Goal: Task Accomplishment & Management: Use online tool/utility

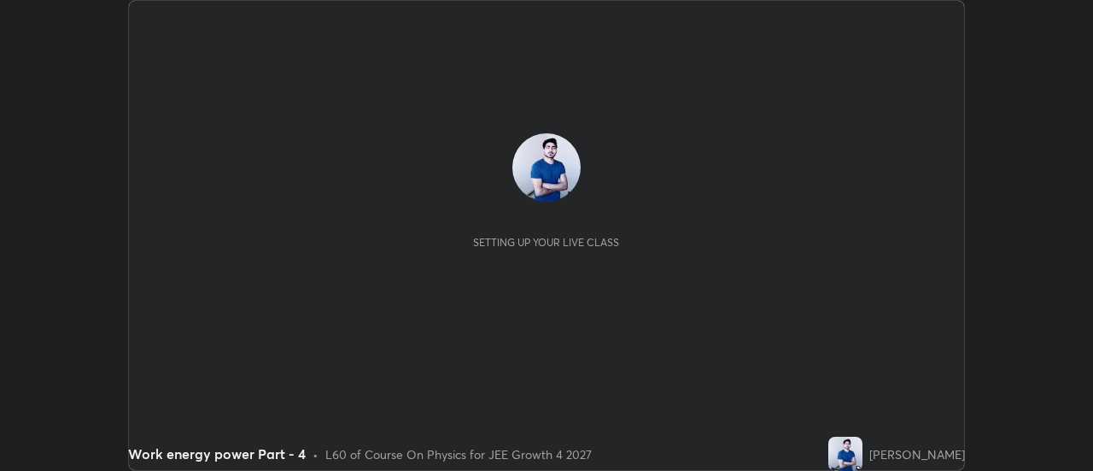
scroll to position [471, 1093]
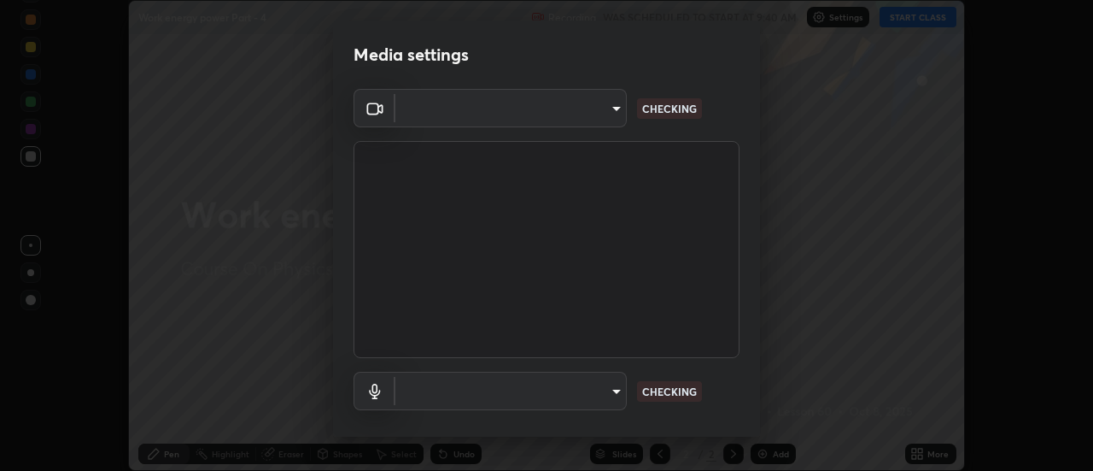
type input "751d449d604e4b96ecedde1e1f6f716fb17d1e84b34bafc94373a3023f52de87"
click at [606, 383] on body "Erase all Work energy power Part - 4 Recording WAS SCHEDULED TO START AT 9:40 A…" at bounding box center [546, 235] width 1093 height 471
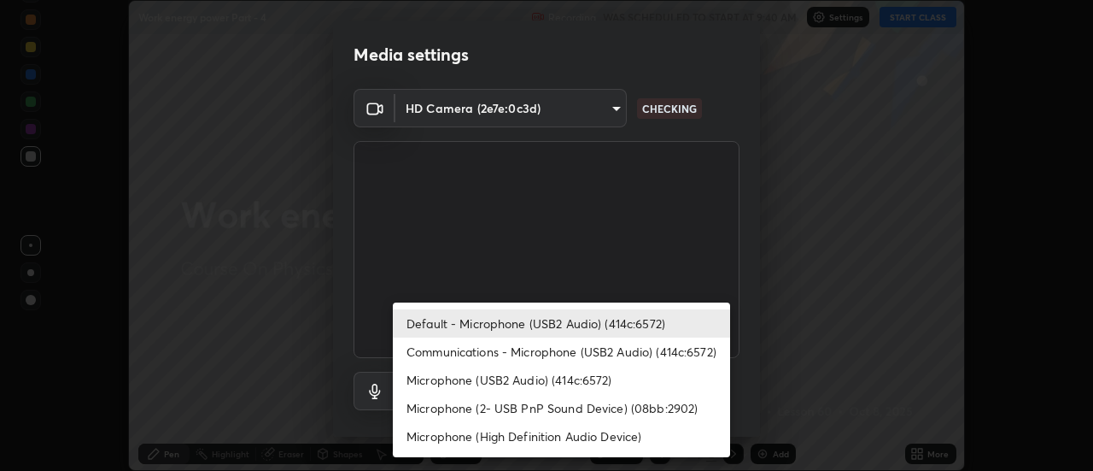
click at [571, 347] on li "Communications - Microphone (USB2 Audio) (414c:6572)" at bounding box center [561, 351] width 337 height 28
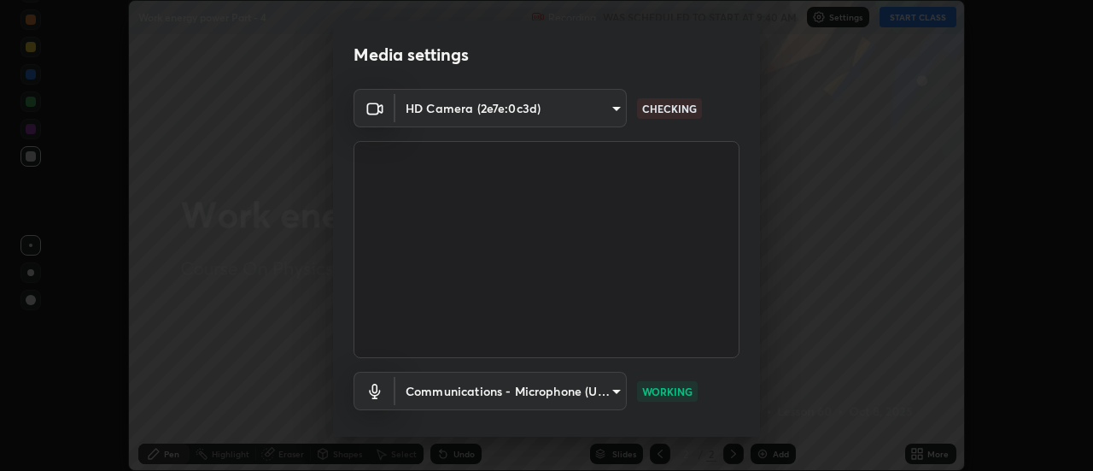
click at [616, 389] on body "Erase all Work energy power Part - 4 Recording WAS SCHEDULED TO START AT 9:40 A…" at bounding box center [546, 235] width 1093 height 471
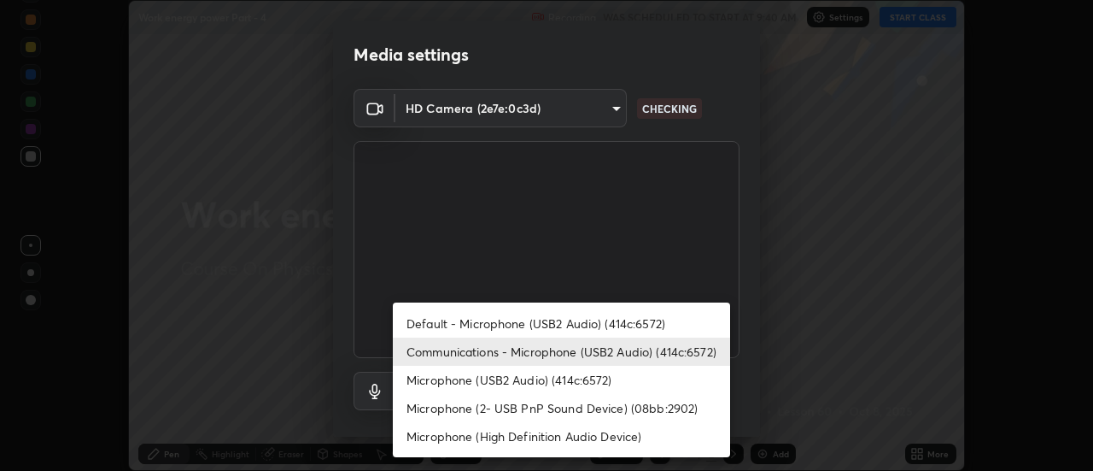
click at [564, 322] on li "Default - Microphone (USB2 Audio) (414c:6572)" at bounding box center [561, 323] width 337 height 28
type input "default"
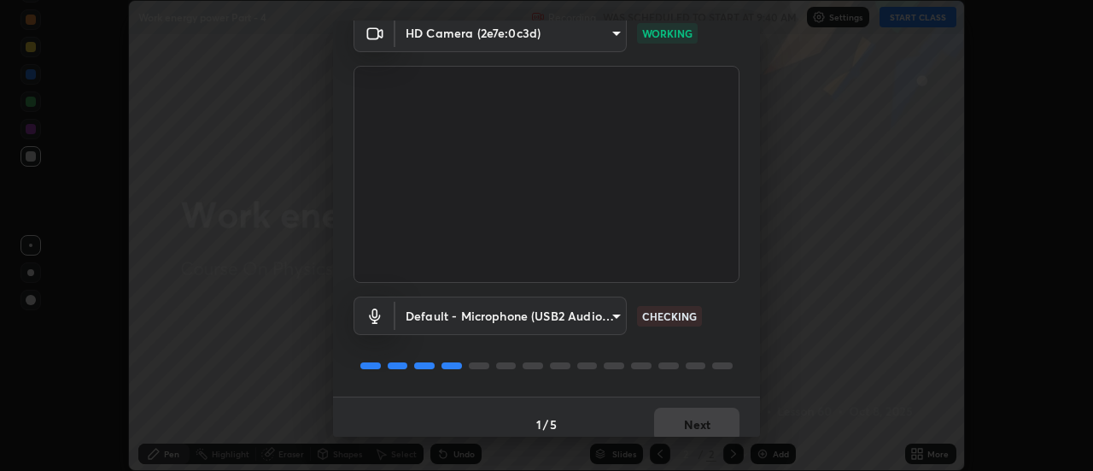
scroll to position [90, 0]
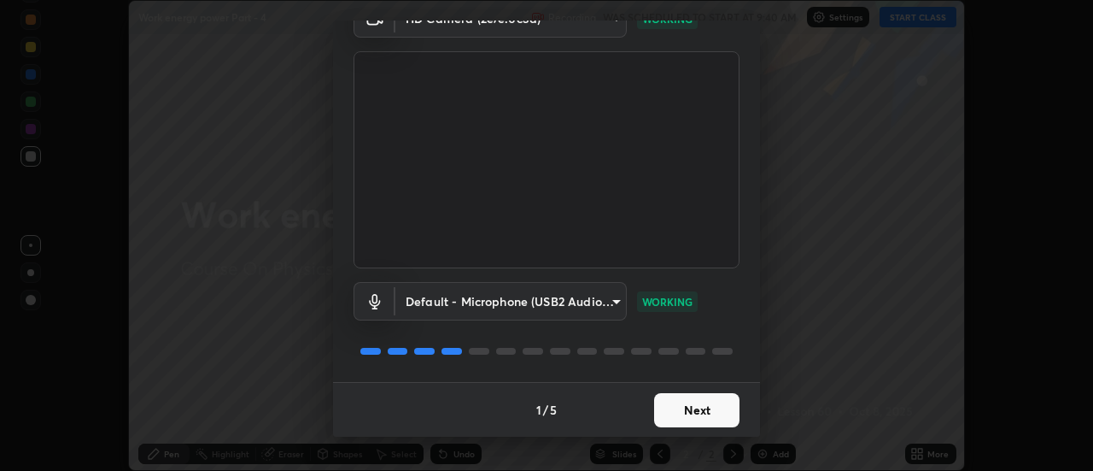
click at [688, 408] on button "Next" at bounding box center [696, 410] width 85 height 34
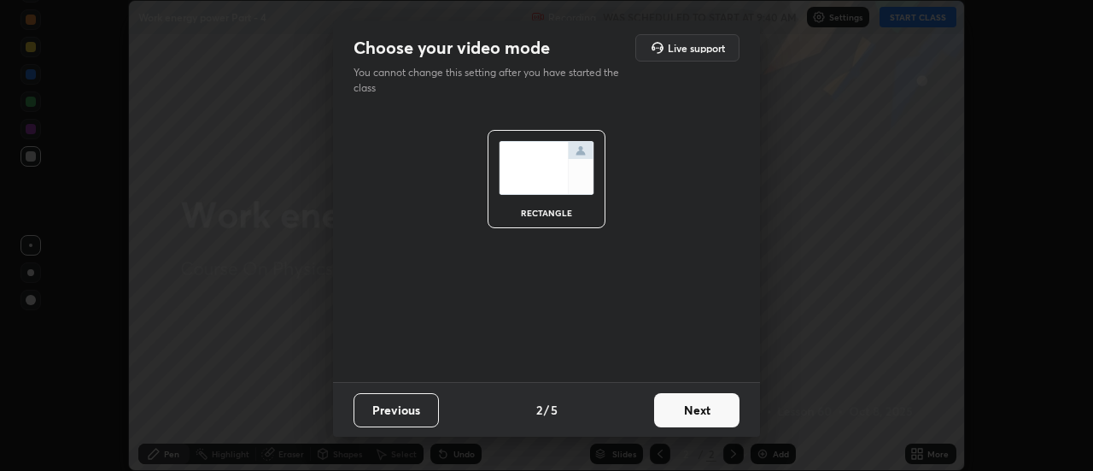
click at [691, 407] on button "Next" at bounding box center [696, 410] width 85 height 34
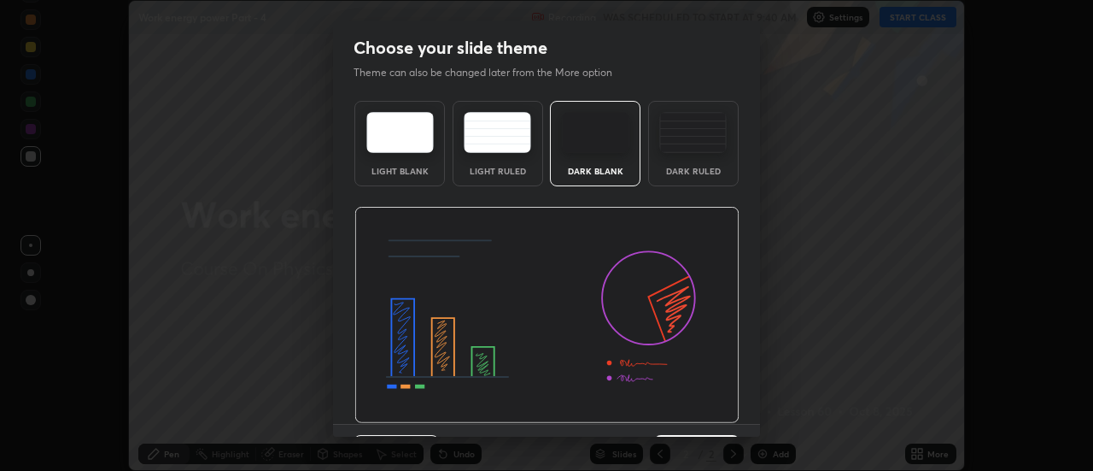
scroll to position [42, 0]
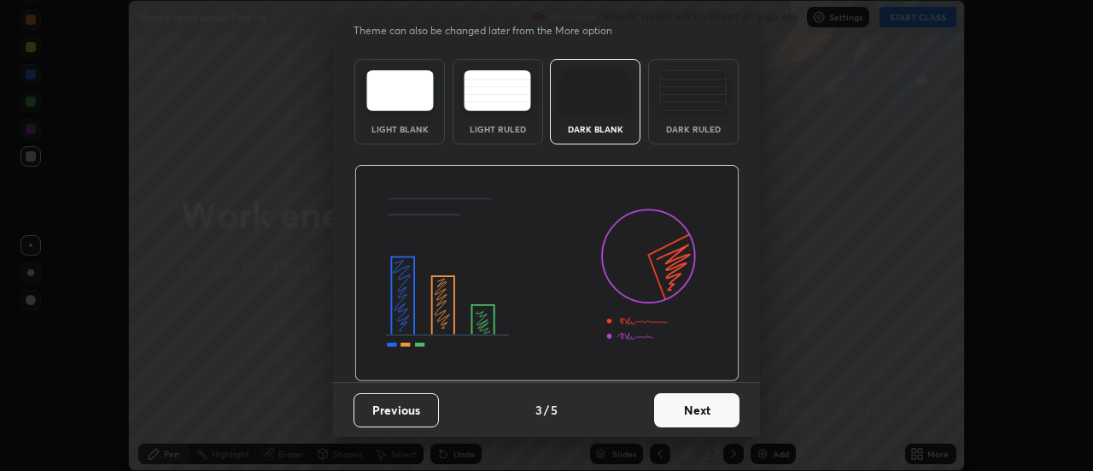
click at [700, 403] on button "Next" at bounding box center [696, 410] width 85 height 34
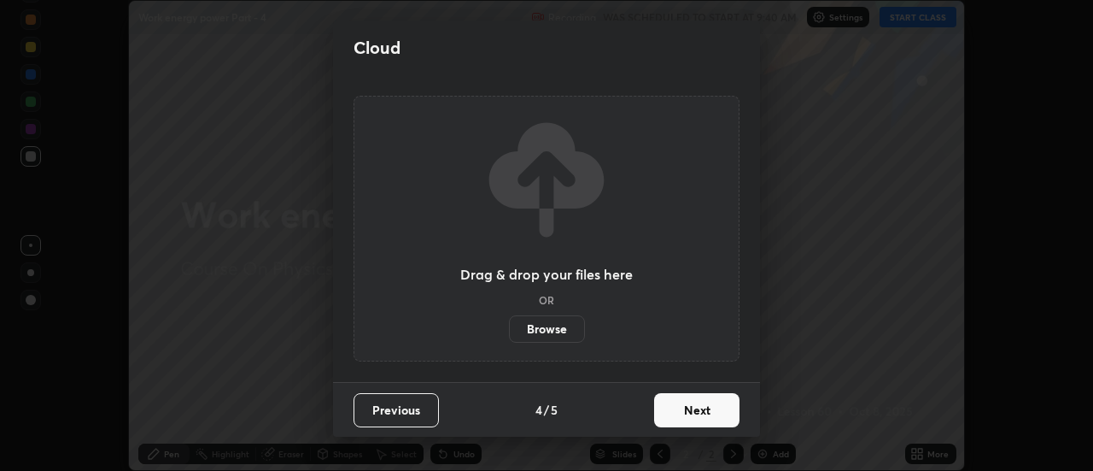
scroll to position [0, 0]
click at [700, 408] on button "Next" at bounding box center [696, 410] width 85 height 34
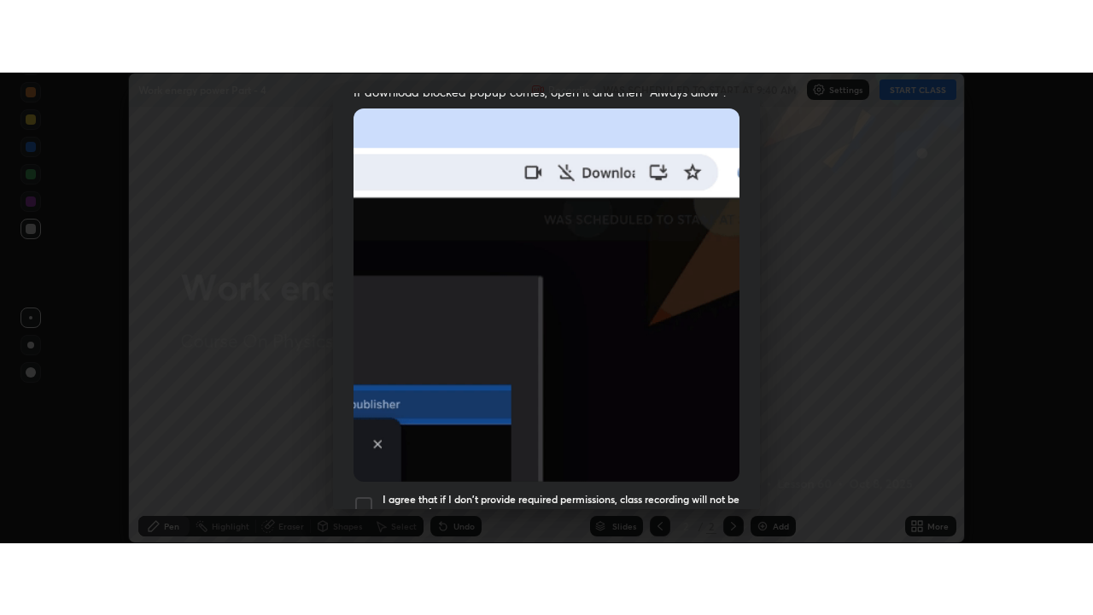
scroll to position [438, 0]
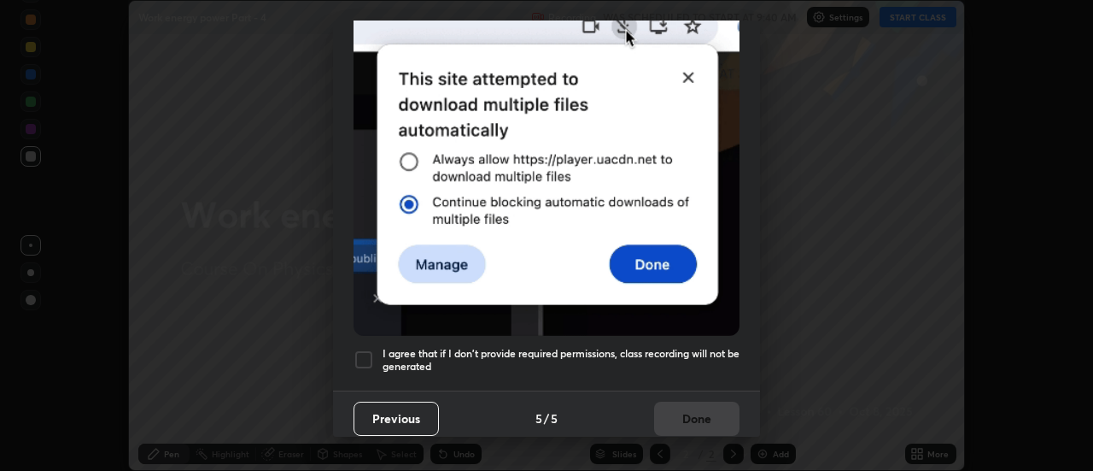
click at [369, 349] on div at bounding box center [364, 359] width 20 height 20
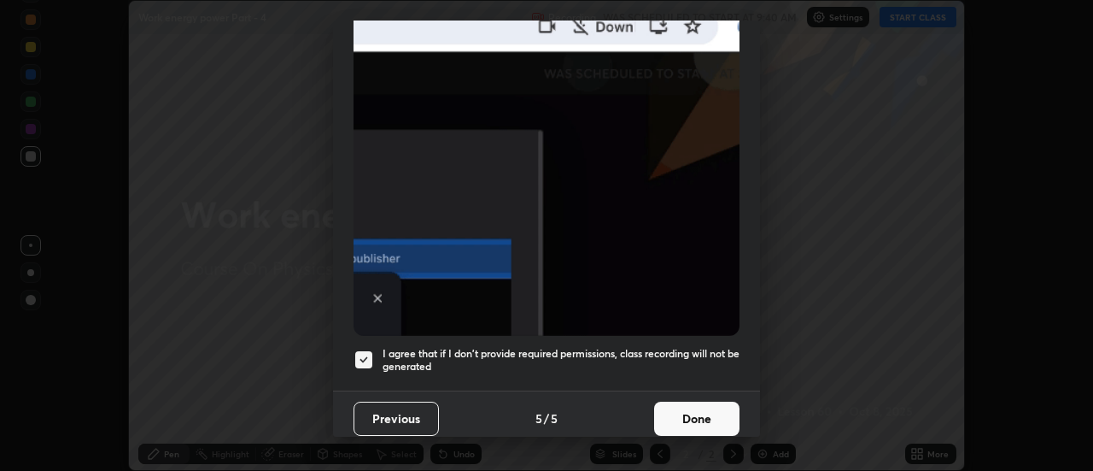
click at [690, 411] on button "Done" at bounding box center [696, 418] width 85 height 34
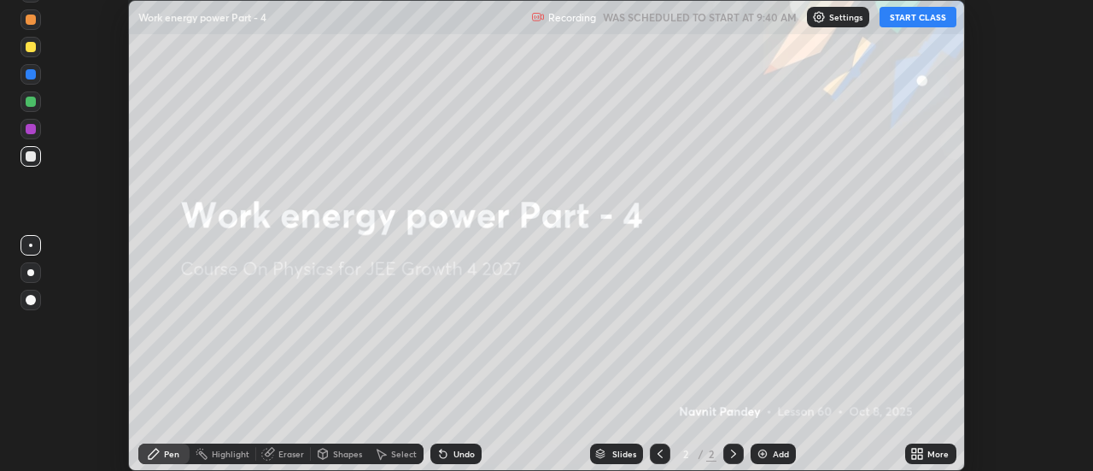
click at [916, 448] on icon at bounding box center [914, 450] width 4 height 4
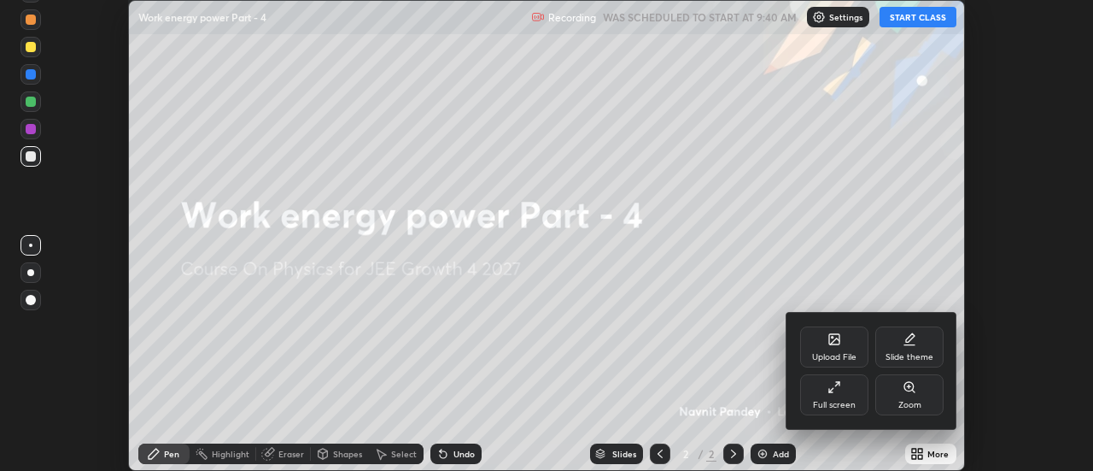
click at [847, 396] on div "Full screen" at bounding box center [834, 394] width 68 height 41
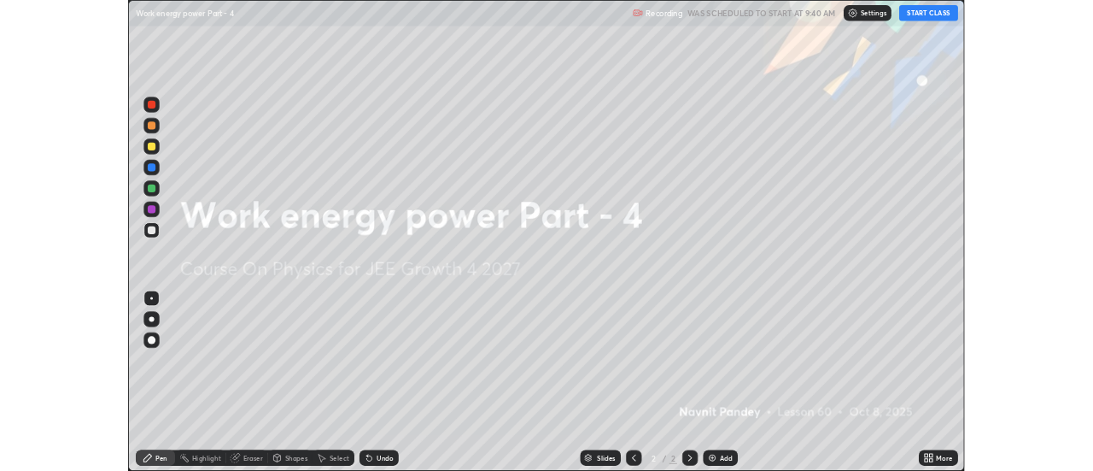
scroll to position [615, 1093]
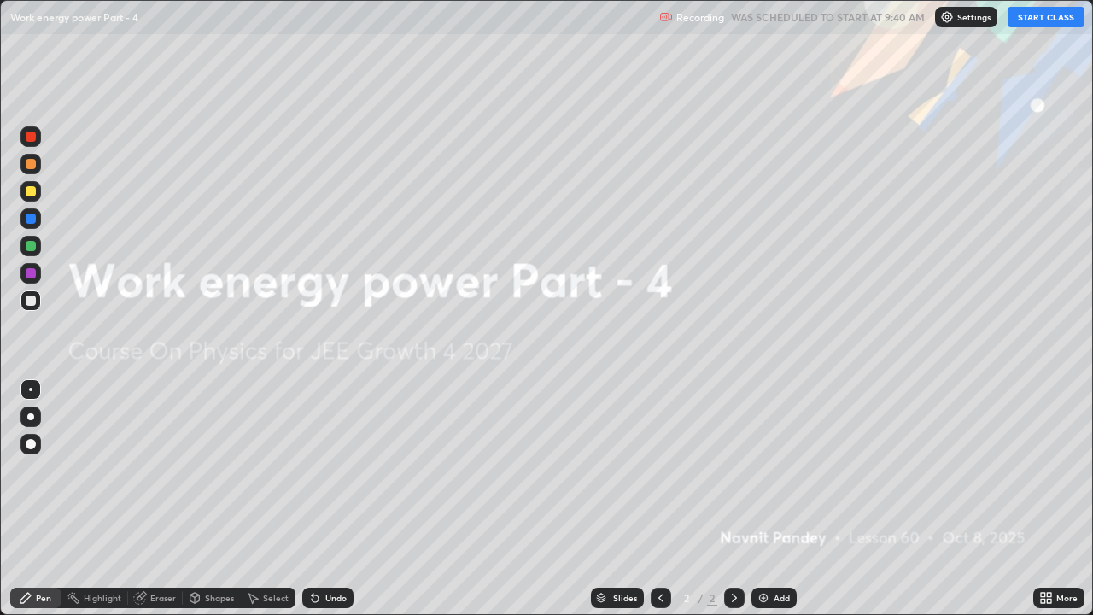
click at [1040, 20] on button "START CLASS" at bounding box center [1046, 17] width 77 height 20
click at [770, 470] on div "Add" at bounding box center [774, 598] width 45 height 20
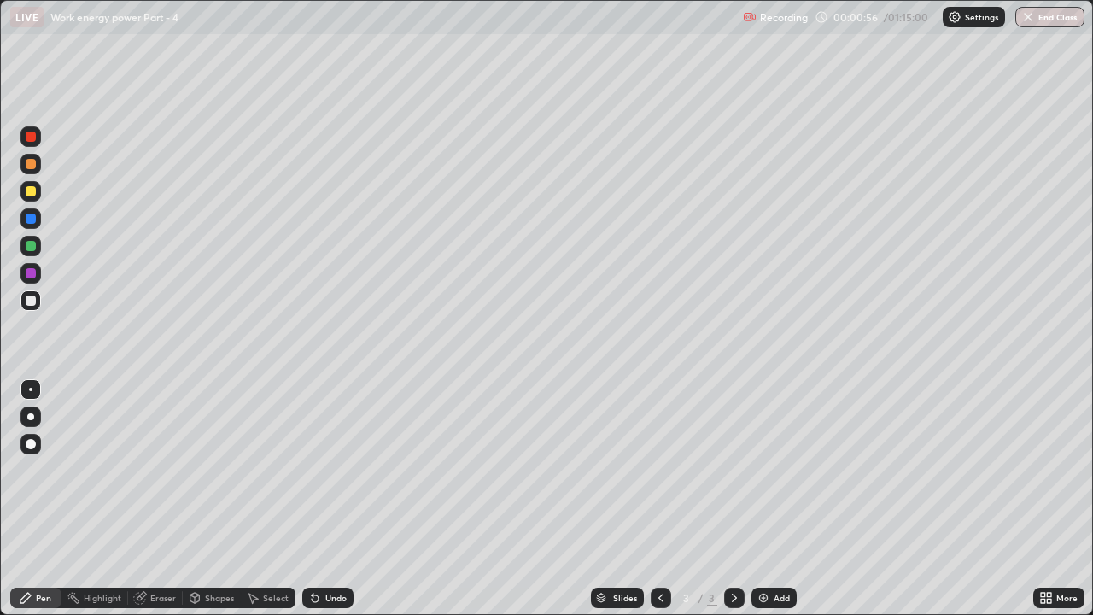
click at [316, 470] on icon at bounding box center [315, 598] width 7 height 7
click at [313, 470] on icon at bounding box center [315, 598] width 7 height 7
click at [319, 470] on icon at bounding box center [315, 598] width 14 height 14
click at [321, 470] on div "Undo" at bounding box center [327, 598] width 51 height 20
click at [312, 470] on icon at bounding box center [313, 595] width 2 height 2
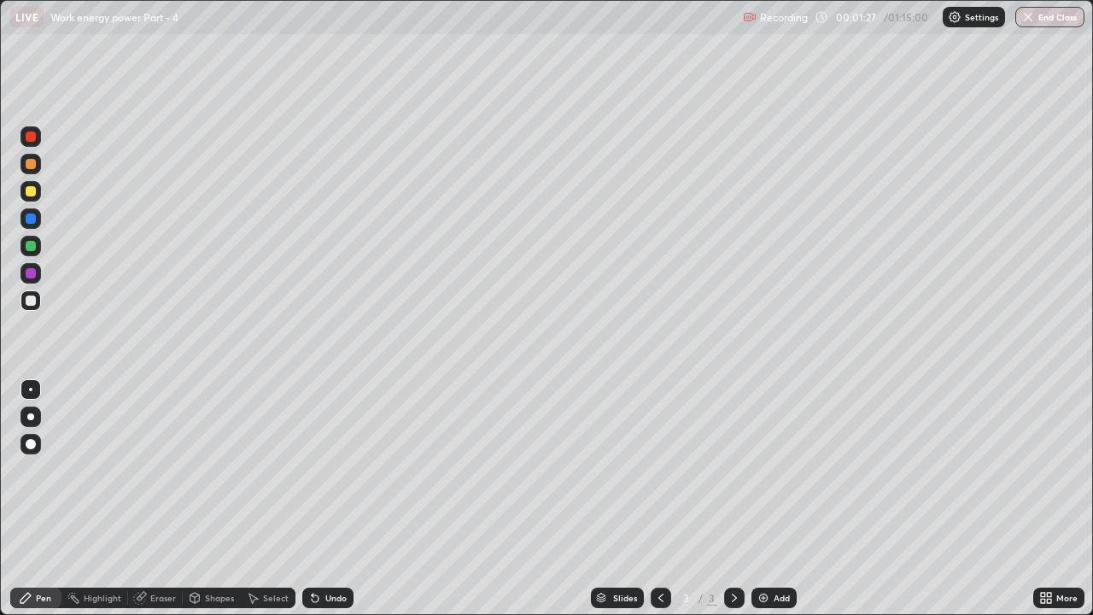
click at [31, 252] on div at bounding box center [30, 246] width 20 height 20
click at [776, 470] on div "Add" at bounding box center [782, 598] width 16 height 9
click at [38, 303] on div at bounding box center [30, 300] width 20 height 20
click at [161, 470] on div "Eraser" at bounding box center [163, 598] width 26 height 9
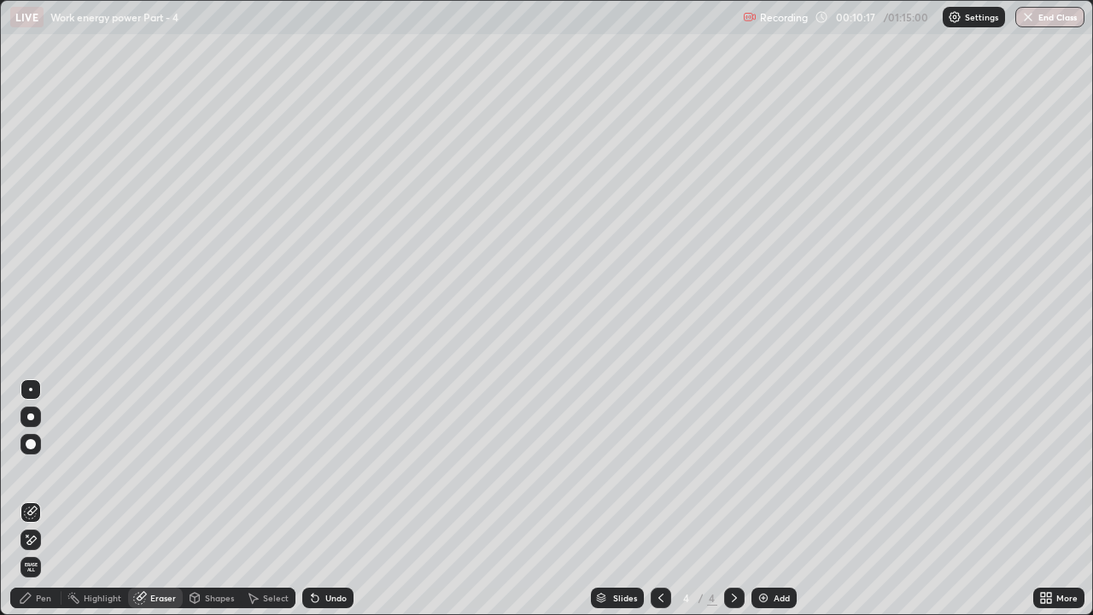
click at [39, 470] on div "Pen" at bounding box center [35, 598] width 51 height 20
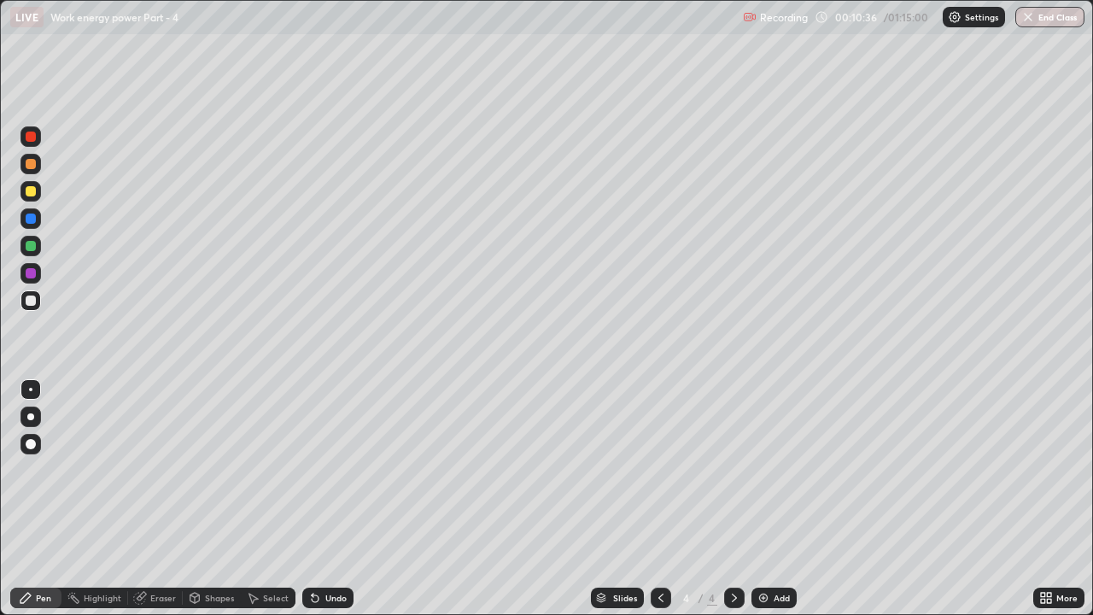
click at [38, 250] on div at bounding box center [30, 246] width 20 height 20
click at [318, 470] on icon at bounding box center [315, 598] width 14 height 14
click at [32, 271] on div at bounding box center [31, 273] width 10 height 10
click at [33, 249] on div at bounding box center [31, 246] width 10 height 10
click at [313, 470] on icon at bounding box center [315, 598] width 7 height 7
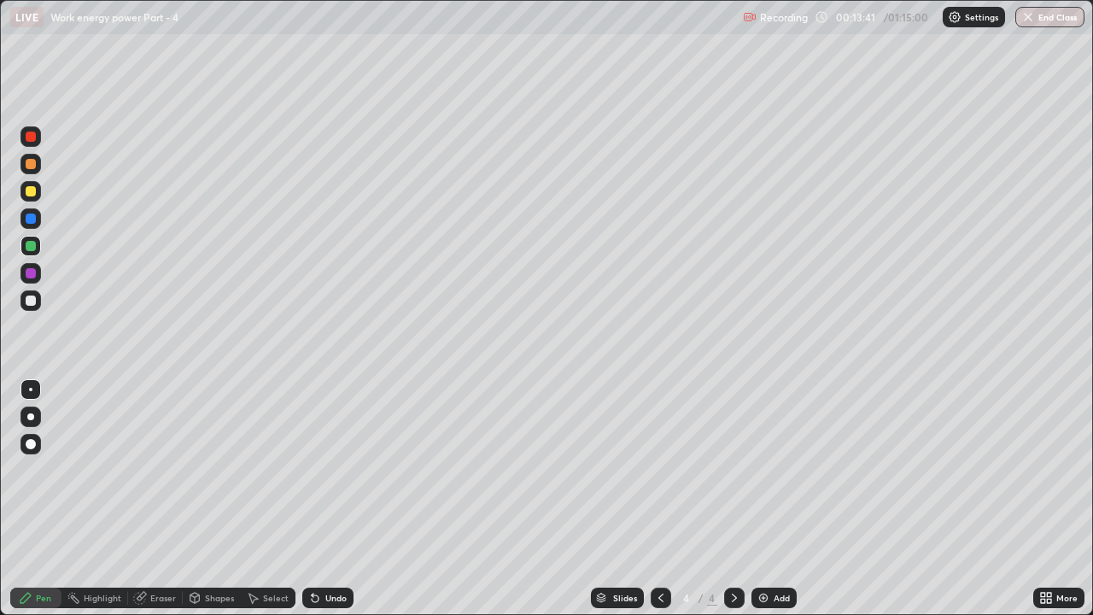
click at [33, 272] on div at bounding box center [31, 273] width 10 height 10
click at [32, 250] on div at bounding box center [31, 246] width 10 height 10
click at [31, 220] on div at bounding box center [31, 219] width 10 height 10
click at [320, 470] on div "Undo" at bounding box center [327, 598] width 51 height 20
click at [770, 470] on div "Add" at bounding box center [774, 598] width 45 height 20
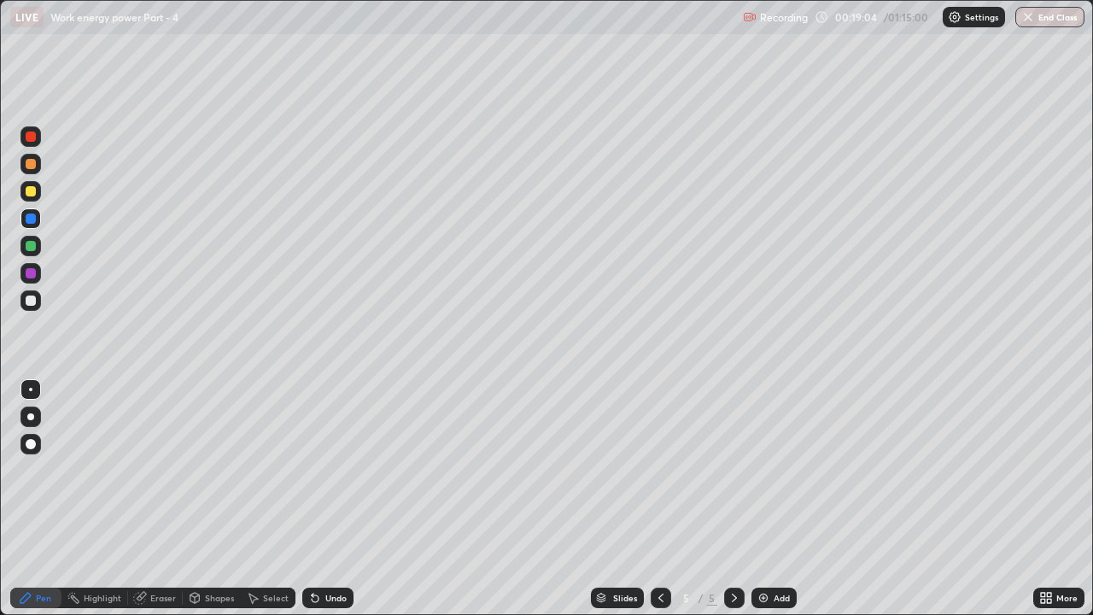
click at [29, 299] on div at bounding box center [31, 301] width 10 height 10
click at [32, 250] on div at bounding box center [31, 246] width 10 height 10
click at [32, 223] on div at bounding box center [31, 219] width 10 height 10
click at [34, 243] on div at bounding box center [31, 246] width 10 height 10
click at [31, 268] on div at bounding box center [31, 273] width 10 height 10
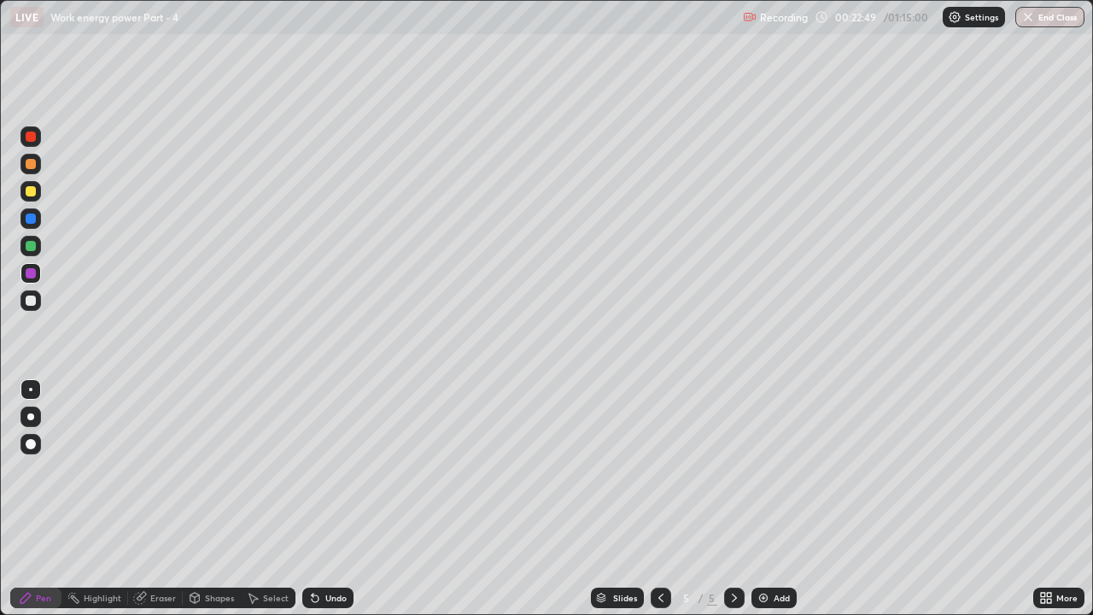
click at [33, 218] on div at bounding box center [31, 219] width 10 height 10
click at [332, 470] on div "Undo" at bounding box center [335, 598] width 21 height 9
click at [330, 470] on div "Undo" at bounding box center [327, 598] width 51 height 20
click at [735, 470] on icon at bounding box center [735, 598] width 14 height 14
click at [769, 470] on div "Add" at bounding box center [774, 598] width 45 height 20
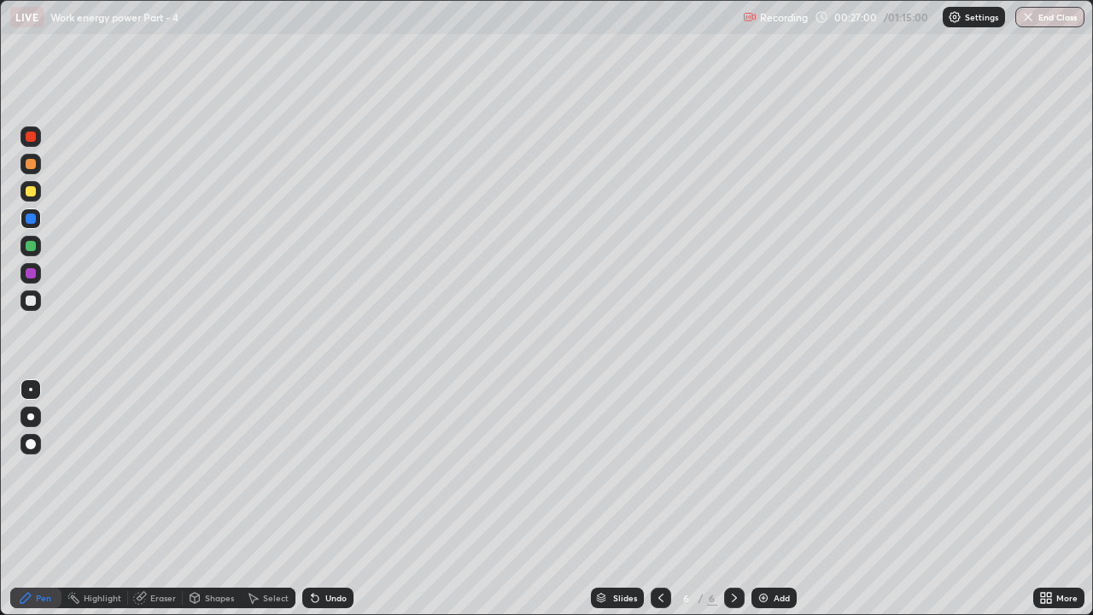
click at [29, 308] on div at bounding box center [30, 300] width 20 height 20
click at [31, 249] on div at bounding box center [31, 246] width 10 height 10
click at [34, 301] on div at bounding box center [31, 301] width 10 height 10
click at [32, 246] on div at bounding box center [31, 246] width 10 height 10
click at [322, 470] on div "Undo" at bounding box center [327, 598] width 51 height 20
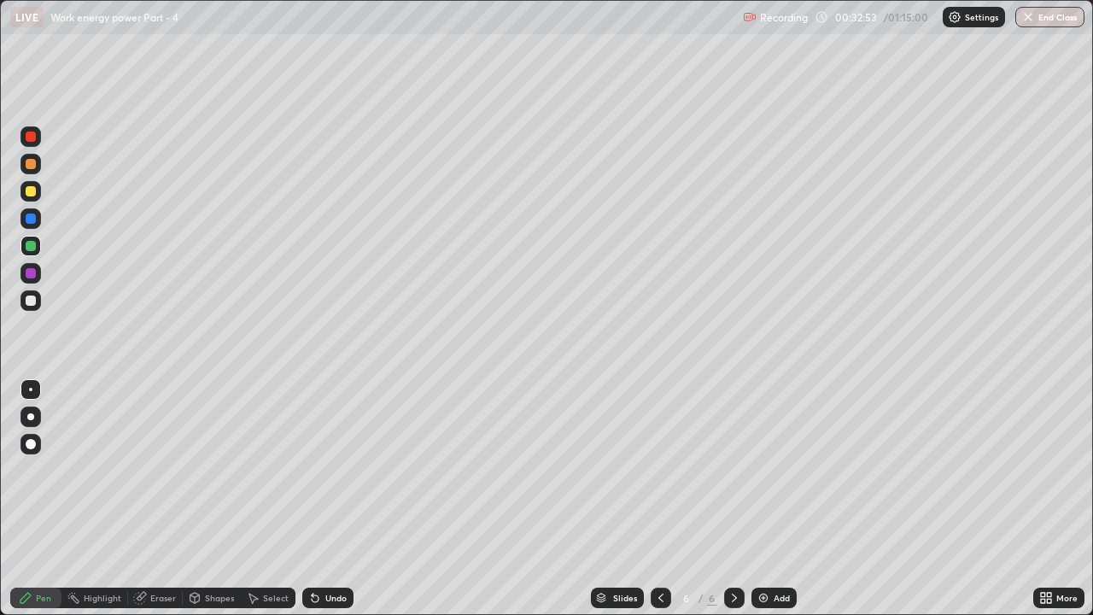
click at [737, 470] on icon at bounding box center [735, 598] width 14 height 14
click at [736, 470] on icon at bounding box center [735, 598] width 14 height 14
click at [774, 470] on div "Add" at bounding box center [782, 598] width 16 height 9
click at [40, 302] on div at bounding box center [30, 300] width 20 height 20
click at [324, 470] on div "Undo" at bounding box center [327, 598] width 51 height 20
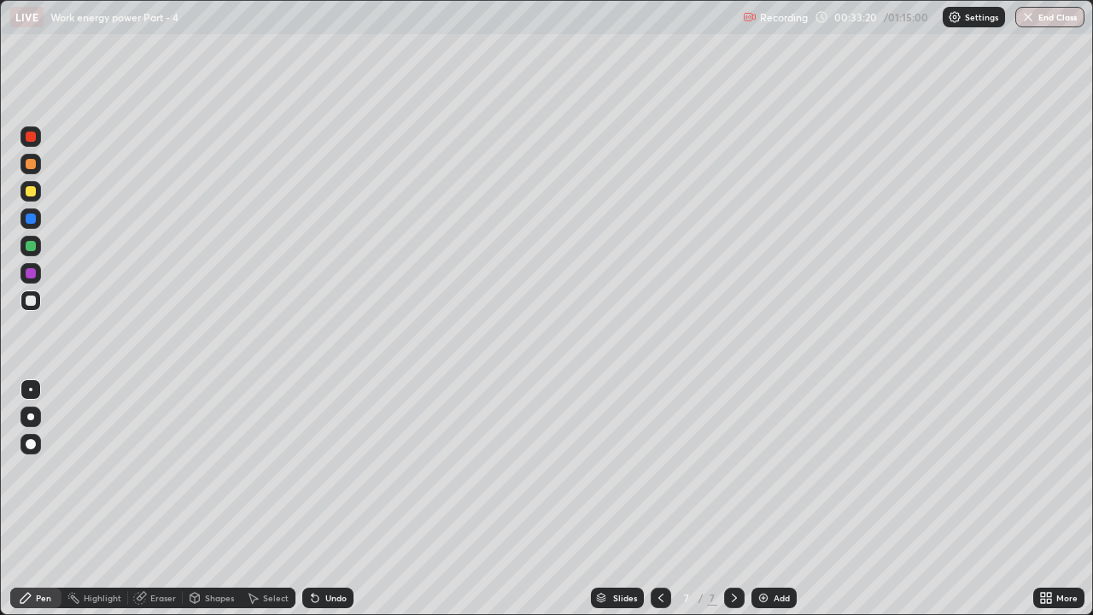
click at [321, 470] on div "Undo" at bounding box center [327, 598] width 51 height 20
click at [32, 273] on div at bounding box center [31, 273] width 10 height 10
click at [32, 248] on div at bounding box center [31, 246] width 10 height 10
click at [38, 308] on div at bounding box center [30, 300] width 20 height 20
click at [35, 255] on div at bounding box center [30, 246] width 20 height 20
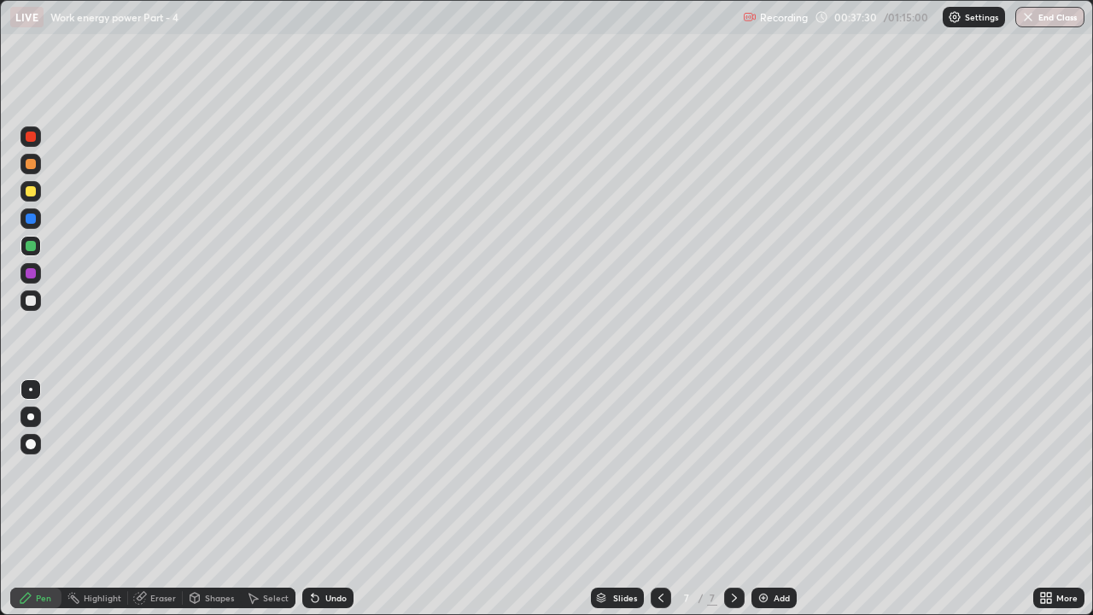
click at [313, 470] on icon at bounding box center [315, 598] width 7 height 7
click at [321, 470] on div "Undo" at bounding box center [327, 598] width 51 height 20
click at [325, 470] on div "Undo" at bounding box center [335, 598] width 21 height 9
click at [149, 470] on div "Eraser" at bounding box center [155, 598] width 55 height 20
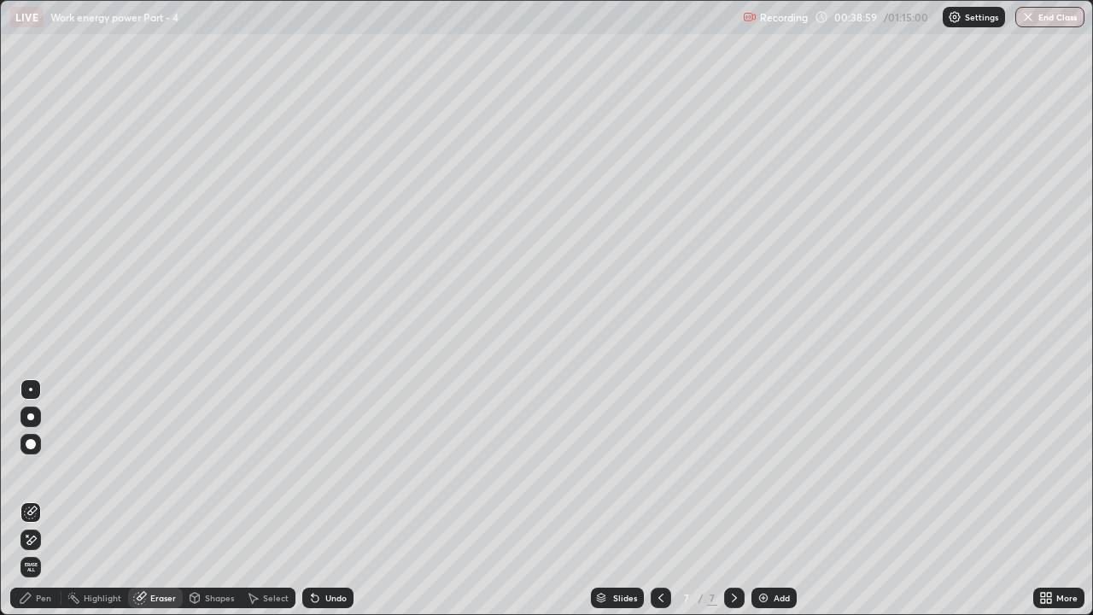
click at [27, 470] on icon at bounding box center [27, 536] width 2 height 2
click at [45, 470] on div "Pen" at bounding box center [43, 598] width 15 height 9
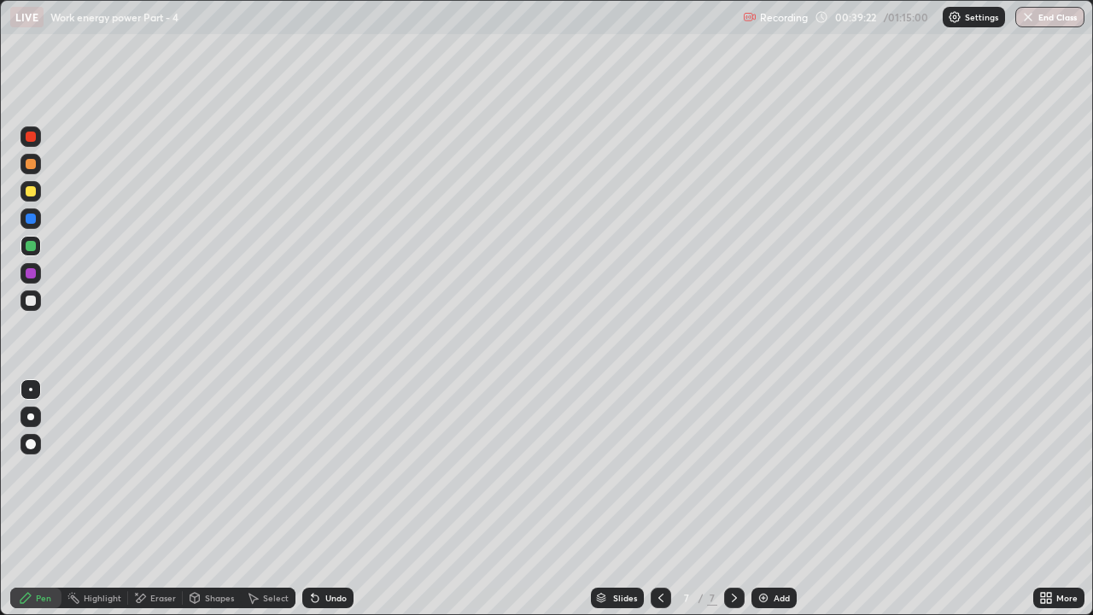
click at [337, 470] on div "Undo" at bounding box center [335, 598] width 21 height 9
click at [160, 470] on div "Eraser" at bounding box center [163, 598] width 26 height 9
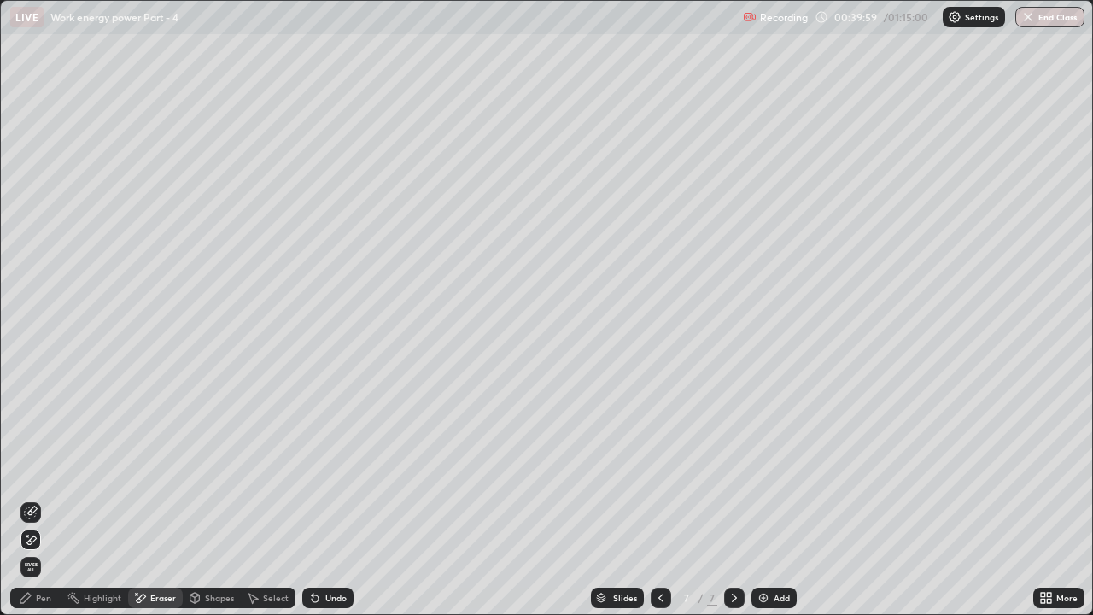
click at [56, 470] on div "Pen" at bounding box center [35, 598] width 51 height 20
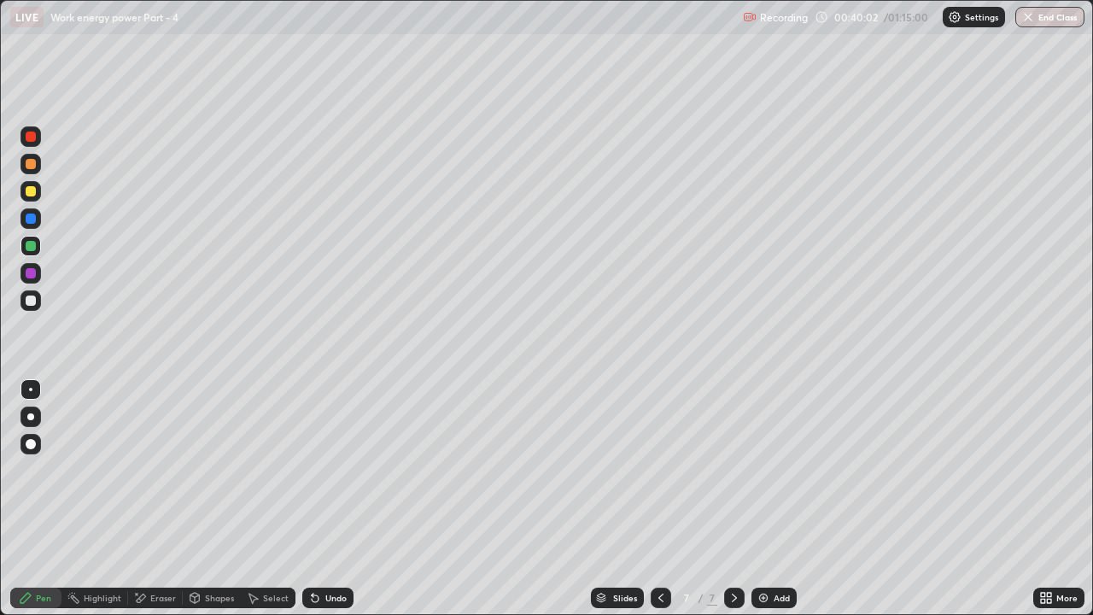
click at [328, 470] on div "Undo" at bounding box center [335, 598] width 21 height 9
click at [334, 470] on div "Undo" at bounding box center [335, 598] width 21 height 9
click at [733, 470] on icon at bounding box center [735, 598] width 14 height 14
click at [764, 470] on img at bounding box center [764, 598] width 14 height 14
click at [37, 304] on div at bounding box center [30, 300] width 20 height 20
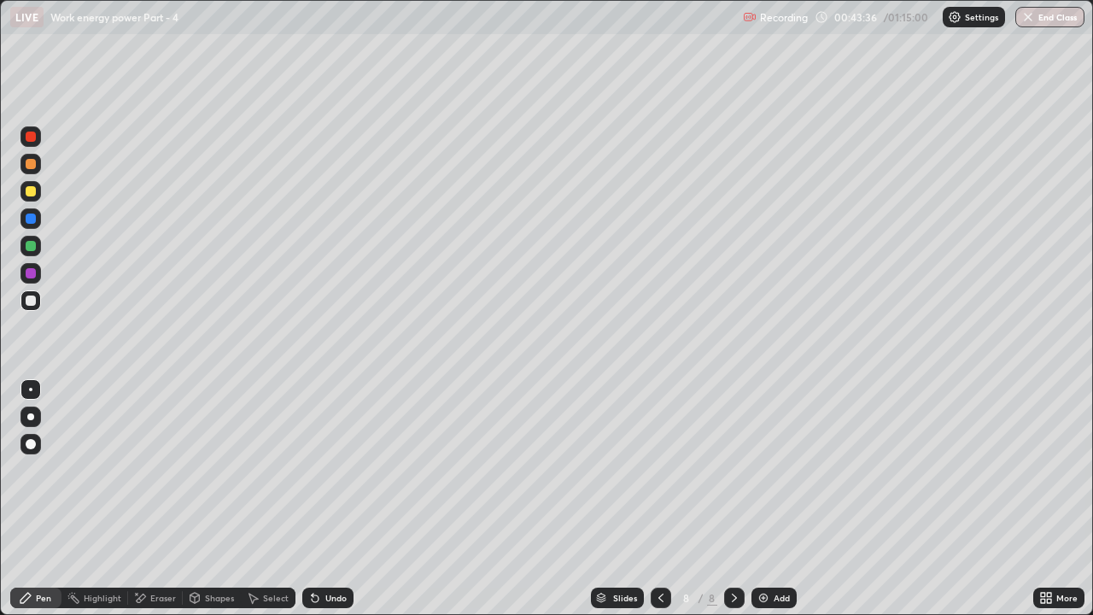
click at [32, 419] on div at bounding box center [30, 416] width 7 height 7
click at [38, 272] on div at bounding box center [30, 273] width 20 height 20
click at [38, 382] on div at bounding box center [30, 389] width 20 height 20
click at [171, 470] on div "Eraser" at bounding box center [163, 598] width 26 height 9
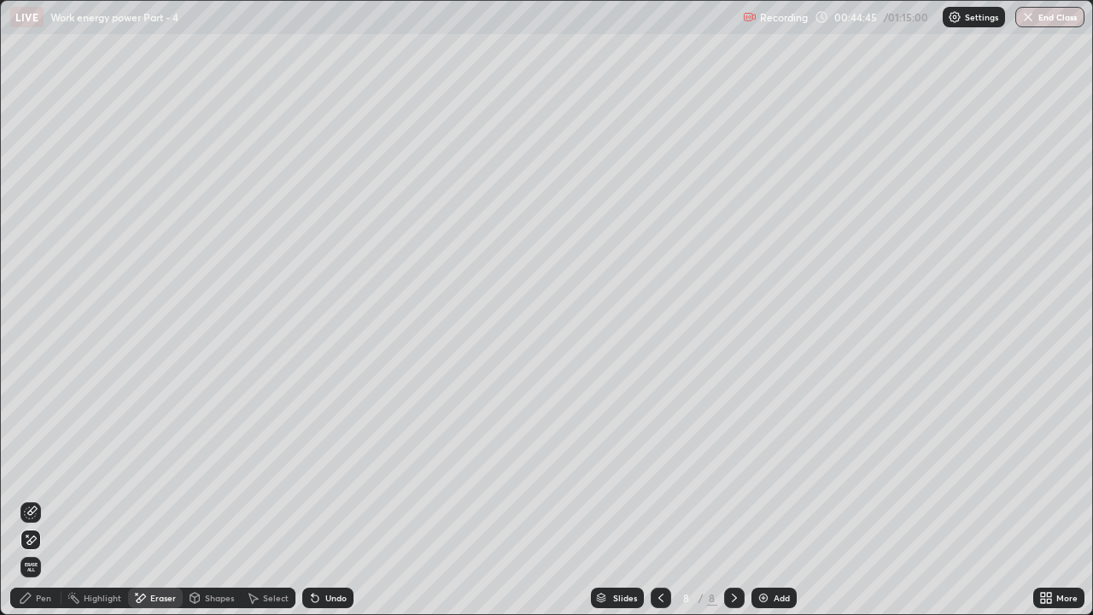
click at [53, 470] on div "Pen" at bounding box center [35, 598] width 51 height 20
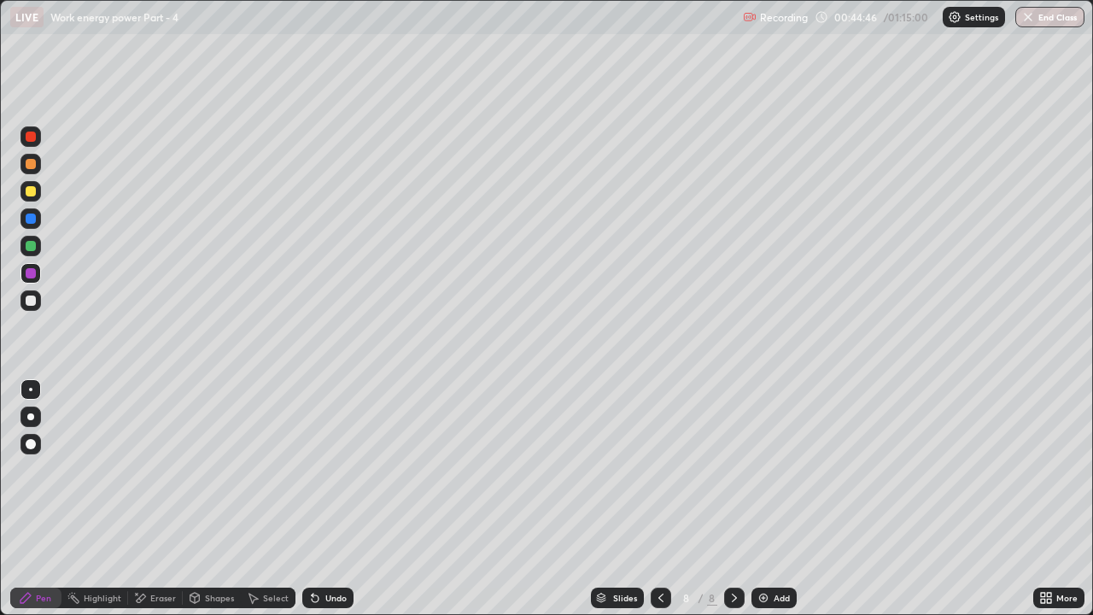
click at [31, 247] on div at bounding box center [31, 246] width 10 height 10
click at [31, 220] on div at bounding box center [31, 219] width 10 height 10
click at [29, 222] on div at bounding box center [31, 219] width 10 height 10
click at [154, 470] on div "Eraser" at bounding box center [163, 598] width 26 height 9
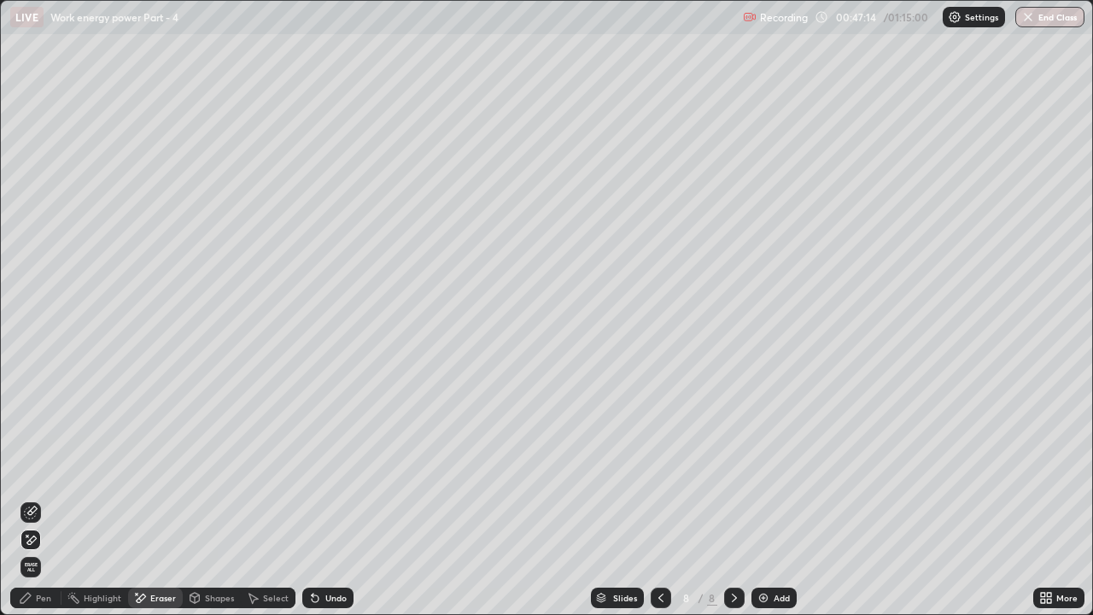
click at [44, 470] on div "Pen" at bounding box center [43, 598] width 15 height 9
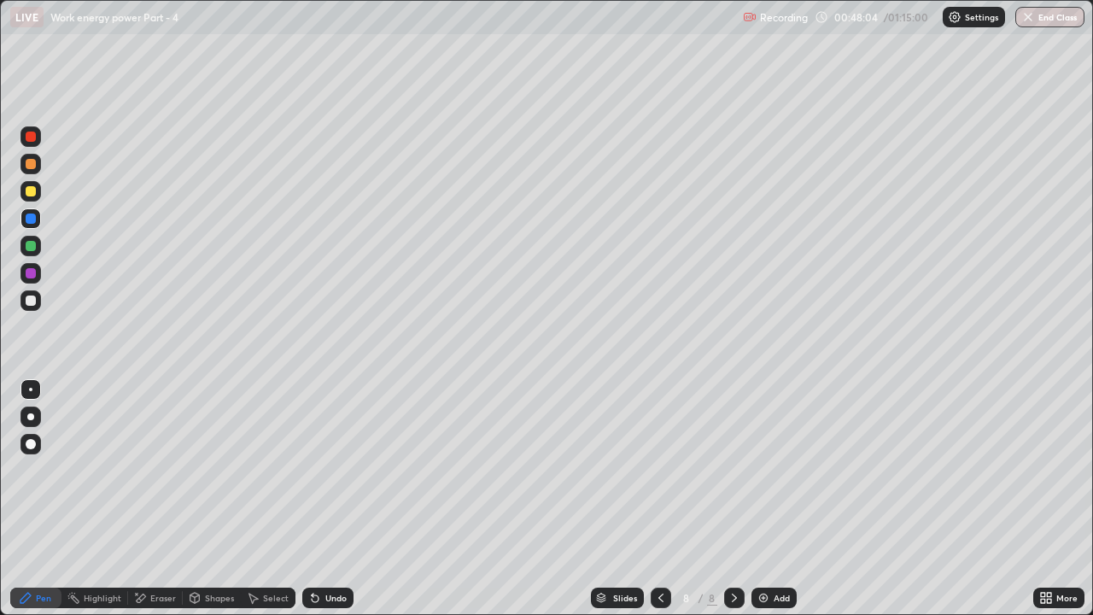
click at [325, 470] on div "Undo" at bounding box center [327, 598] width 51 height 20
click at [325, 470] on div "Undo" at bounding box center [335, 598] width 21 height 9
click at [321, 470] on div "Undo" at bounding box center [327, 598] width 51 height 20
click at [32, 245] on div at bounding box center [31, 246] width 10 height 10
click at [37, 220] on div at bounding box center [30, 218] width 20 height 20
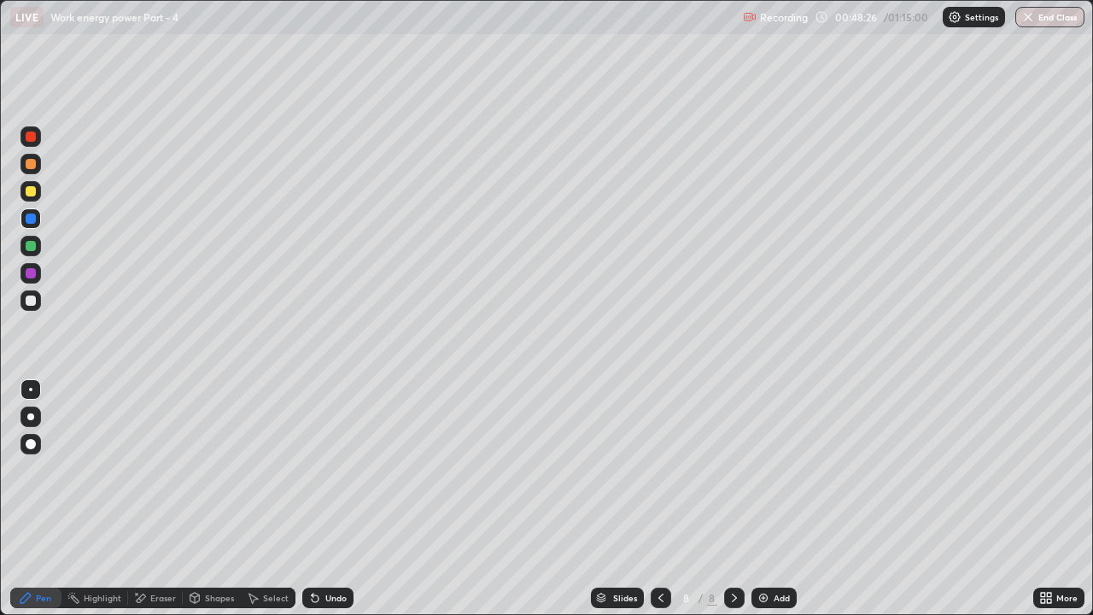
click at [40, 246] on div at bounding box center [30, 246] width 20 height 20
click at [764, 470] on img at bounding box center [764, 598] width 14 height 14
click at [32, 301] on div at bounding box center [31, 301] width 10 height 10
click at [31, 247] on div at bounding box center [31, 246] width 10 height 10
click at [659, 470] on icon at bounding box center [661, 598] width 14 height 14
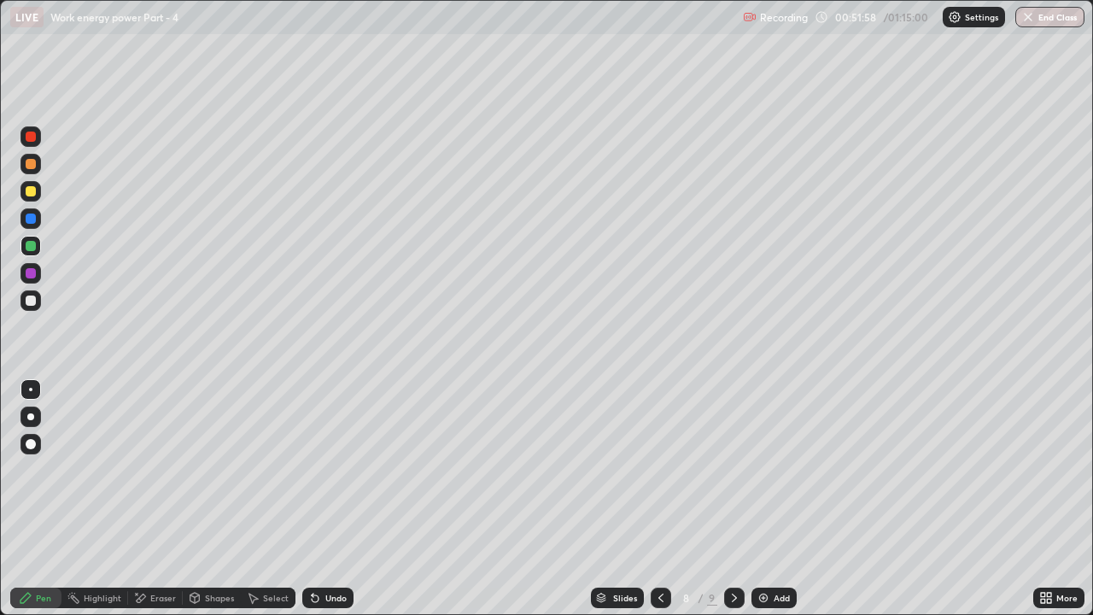
click at [732, 470] on icon at bounding box center [734, 598] width 5 height 9
click at [35, 298] on div at bounding box center [31, 301] width 10 height 10
click at [32, 220] on div at bounding box center [31, 219] width 10 height 10
click at [30, 249] on div at bounding box center [31, 246] width 10 height 10
click at [32, 221] on div at bounding box center [31, 219] width 10 height 10
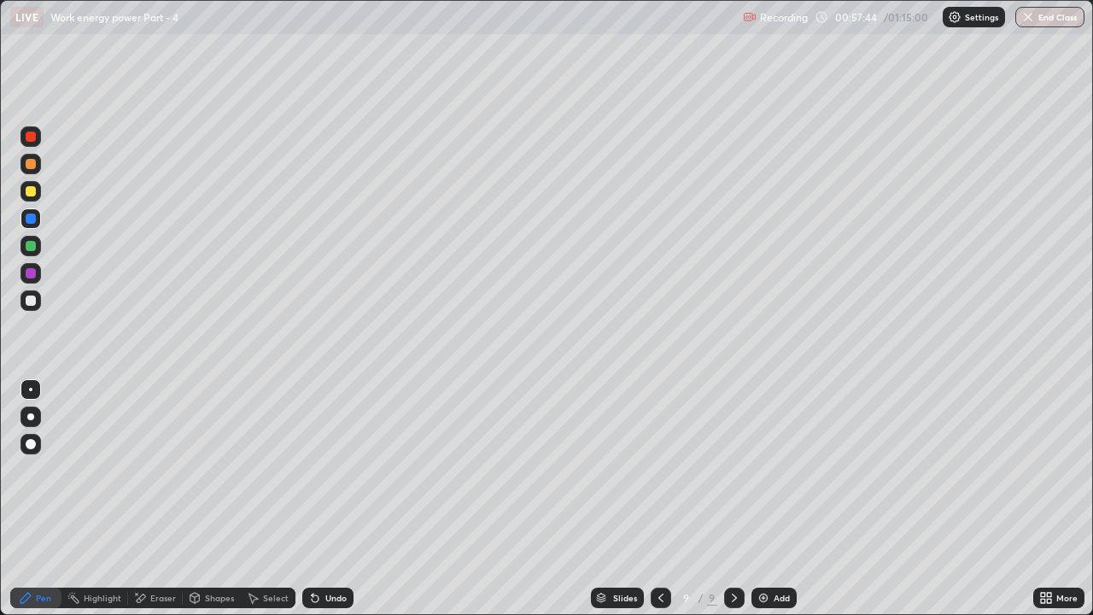
click at [35, 196] on div at bounding box center [30, 191] width 20 height 20
click at [32, 280] on div at bounding box center [30, 273] width 20 height 20
click at [330, 470] on div "Undo" at bounding box center [335, 598] width 21 height 9
click at [33, 247] on div at bounding box center [31, 246] width 10 height 10
click at [735, 470] on icon at bounding box center [734, 598] width 5 height 9
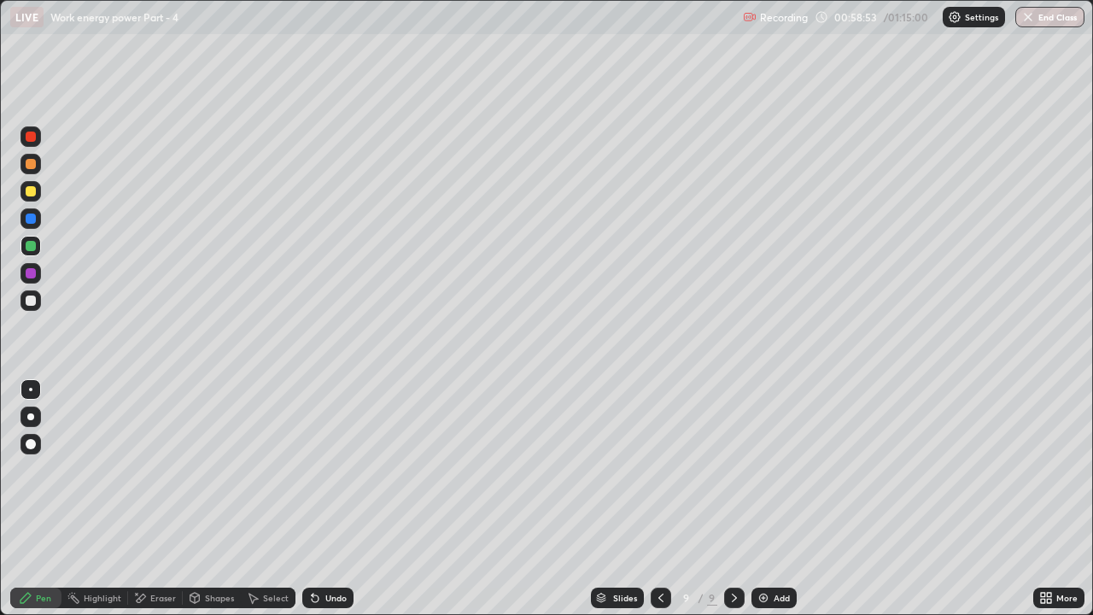
click at [761, 470] on img at bounding box center [764, 598] width 14 height 14
click at [320, 470] on div "Undo" at bounding box center [327, 598] width 51 height 20
click at [325, 470] on div "Undo" at bounding box center [335, 598] width 21 height 9
click at [659, 470] on icon at bounding box center [660, 598] width 14 height 14
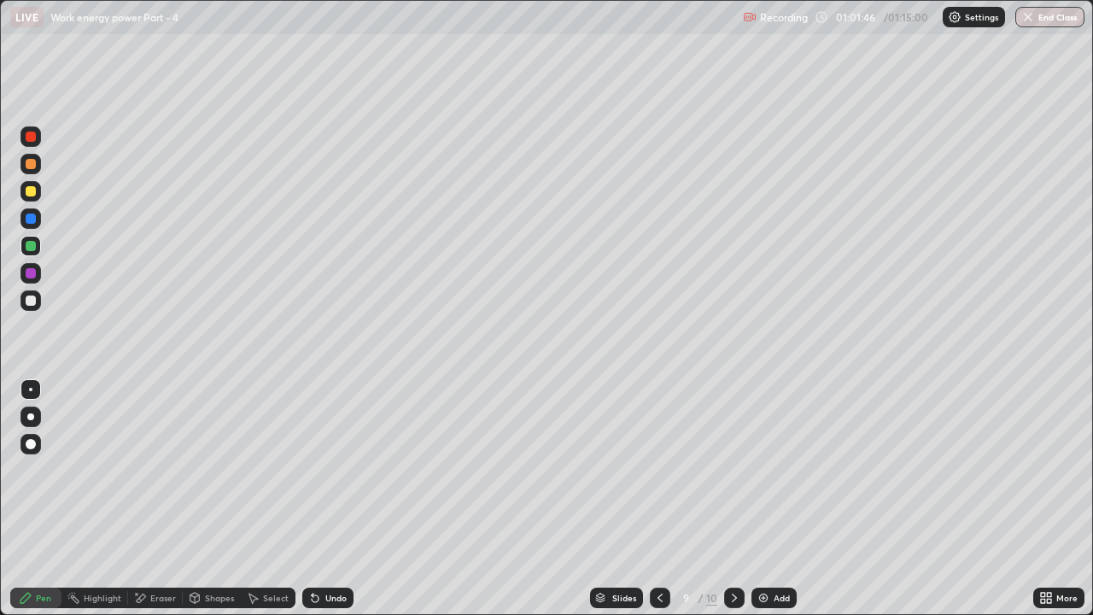
click at [733, 470] on icon at bounding box center [735, 598] width 14 height 14
click at [661, 470] on icon at bounding box center [660, 598] width 14 height 14
click at [733, 470] on icon at bounding box center [735, 598] width 14 height 14
click at [1051, 20] on button "End Class" at bounding box center [1050, 17] width 69 height 20
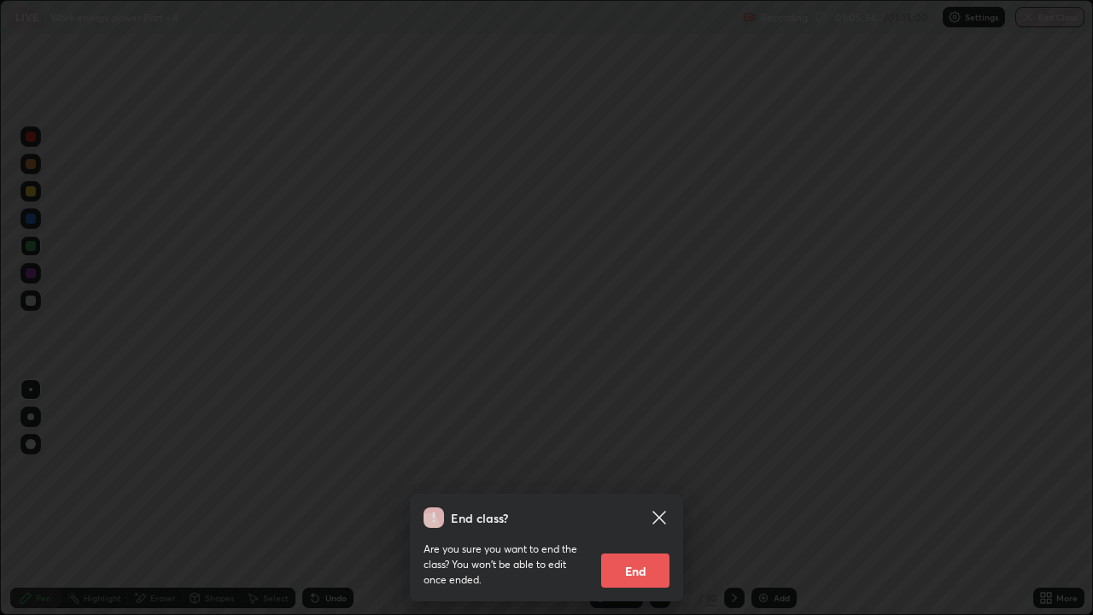
click at [630, 470] on button "End" at bounding box center [635, 570] width 68 height 34
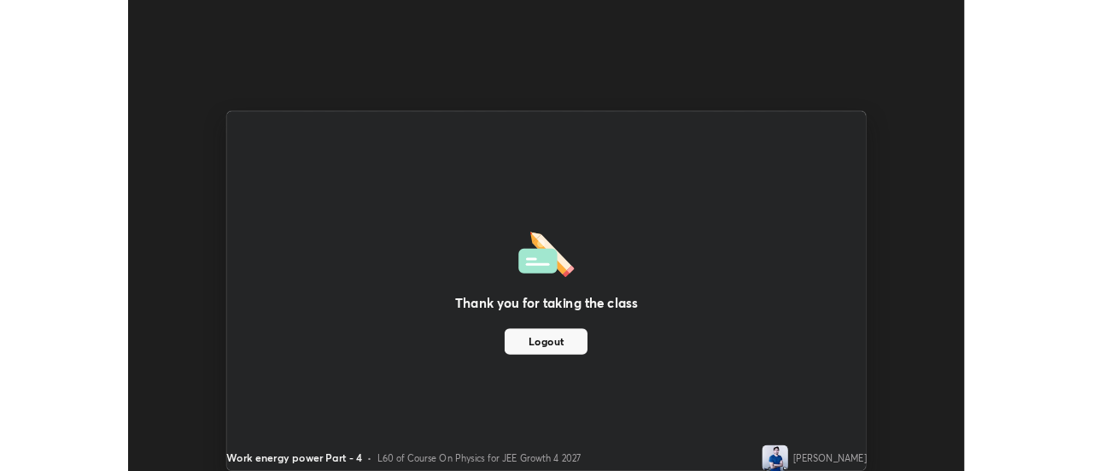
scroll to position [84939, 84317]
